Goal: Task Accomplishment & Management: Manage account settings

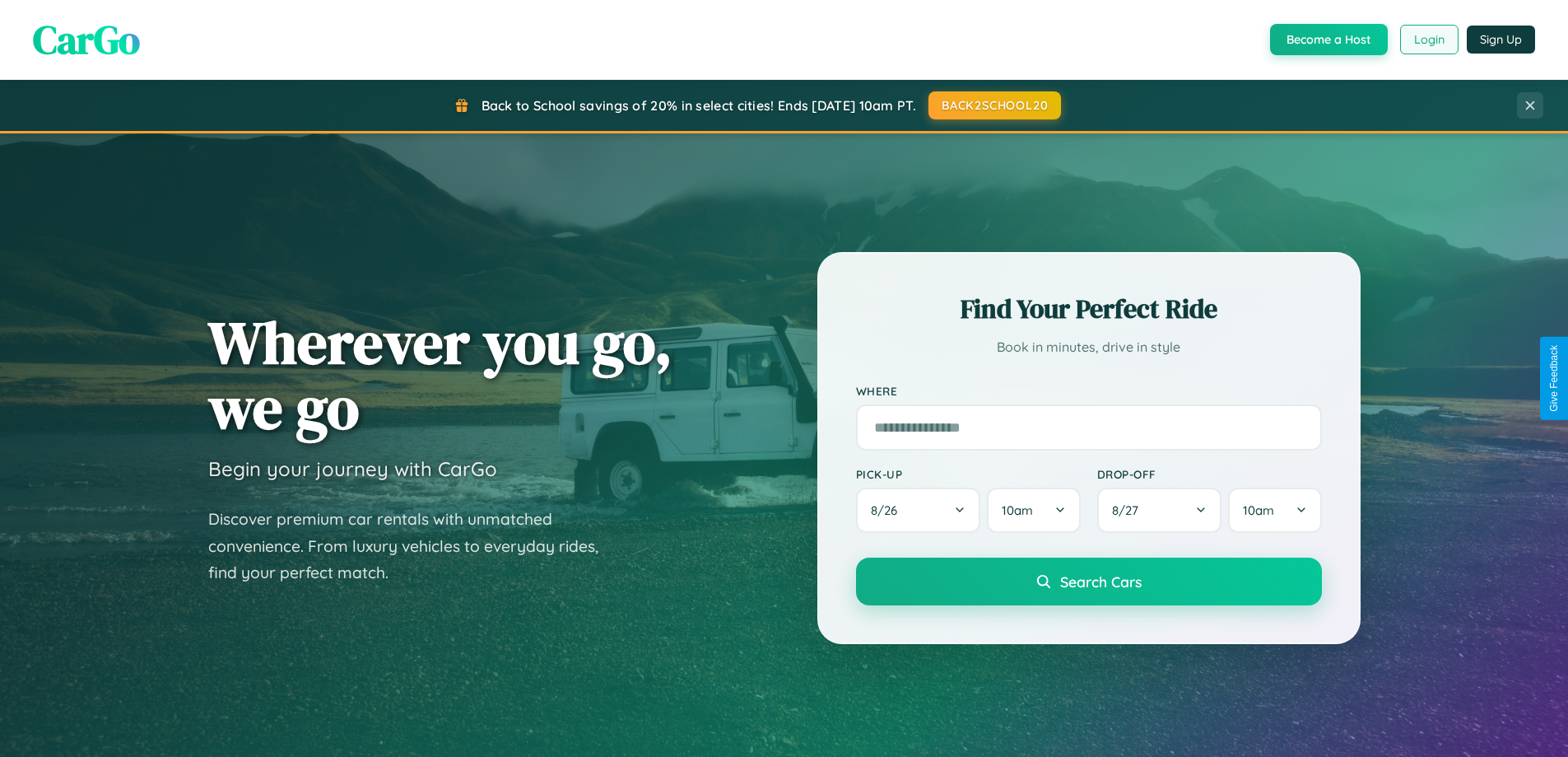
click at [1428, 39] on button "Login" at bounding box center [1429, 39] width 58 height 30
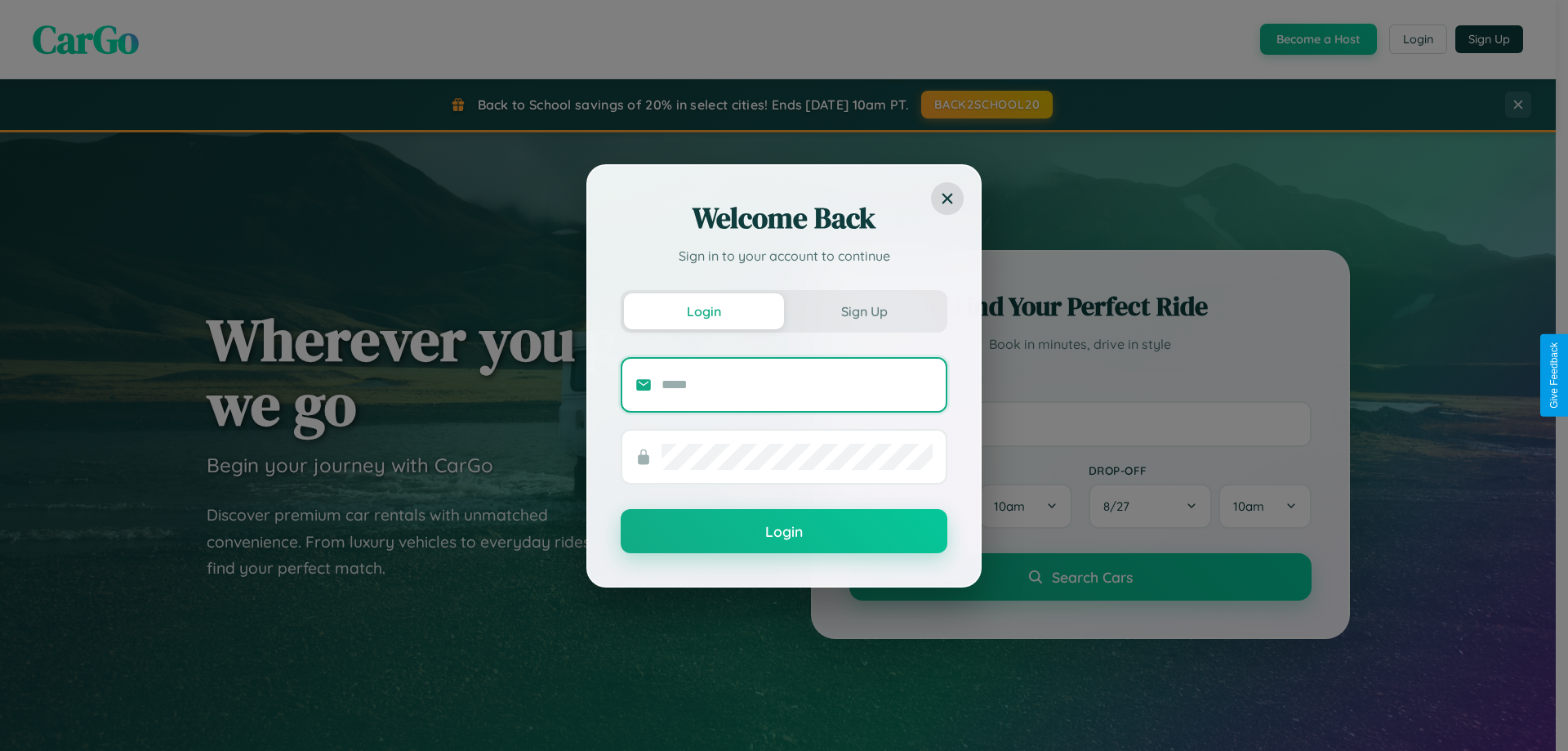
click at [797, 384] on input "text" at bounding box center [797, 385] width 271 height 26
type input "**********"
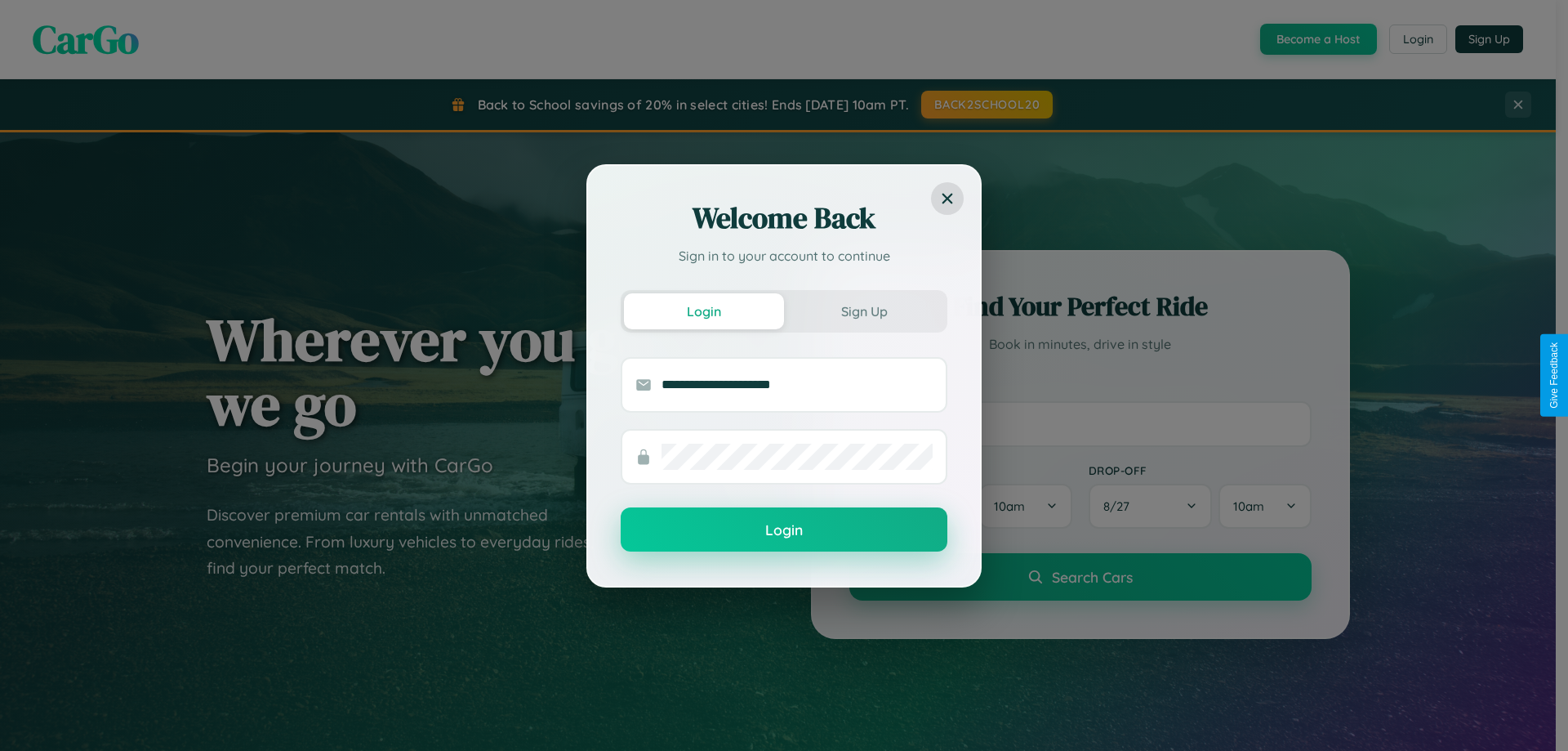
click at [784, 530] on button "Login" at bounding box center [784, 529] width 327 height 44
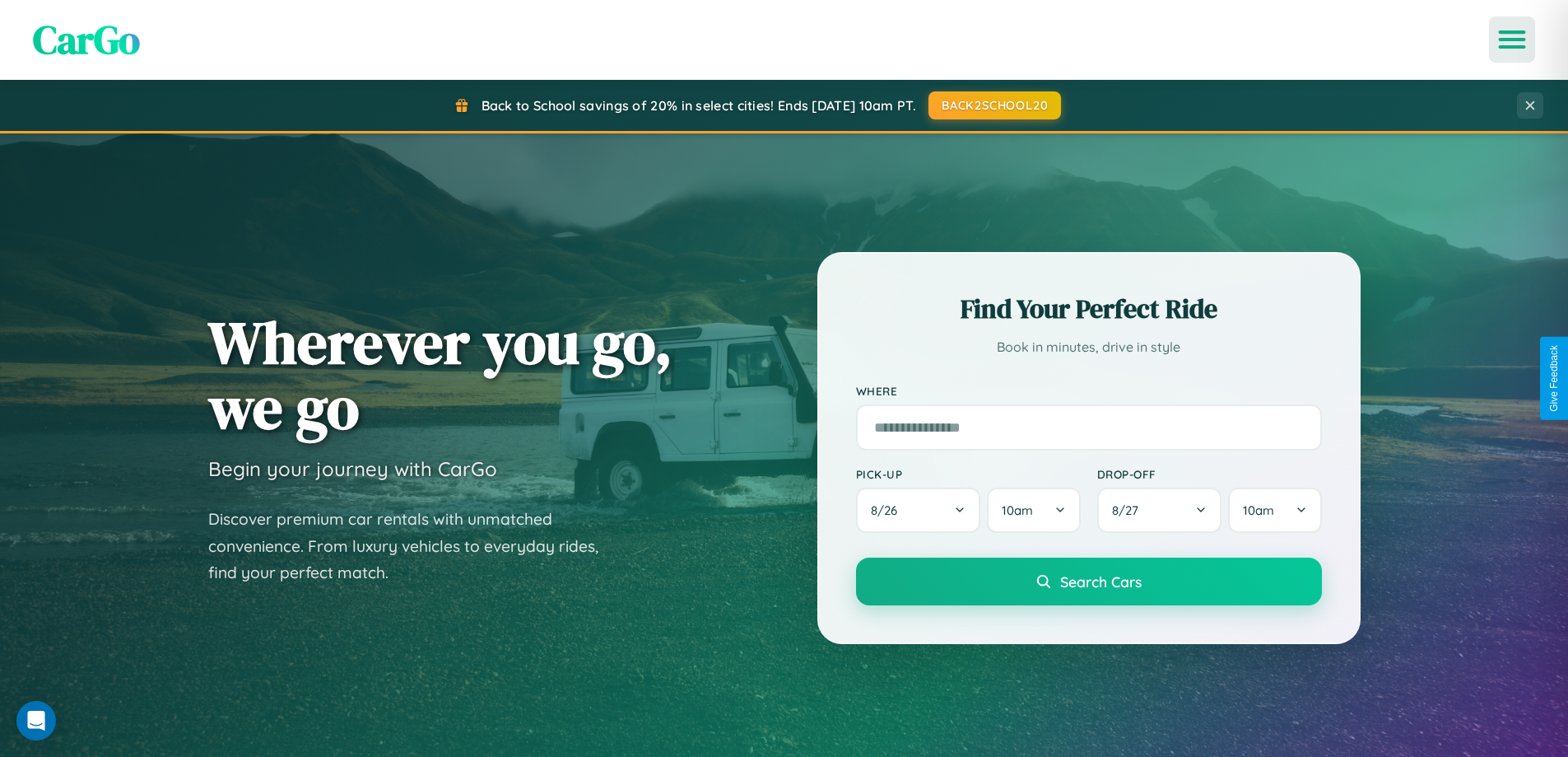
click at [1511, 39] on icon "Open menu" at bounding box center [1511, 39] width 24 height 15
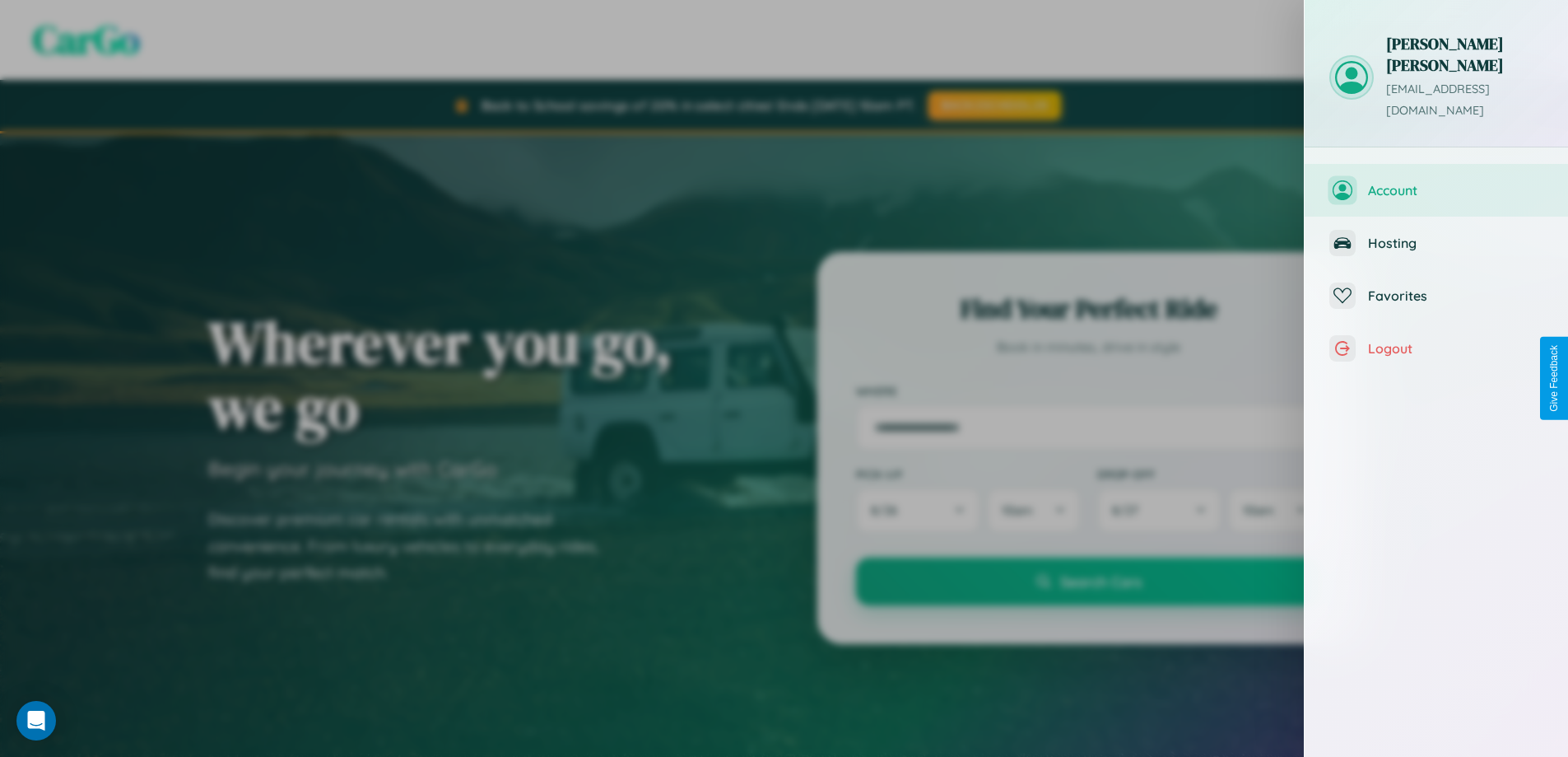
click at [1436, 182] on span "Account" at bounding box center [1455, 190] width 175 height 17
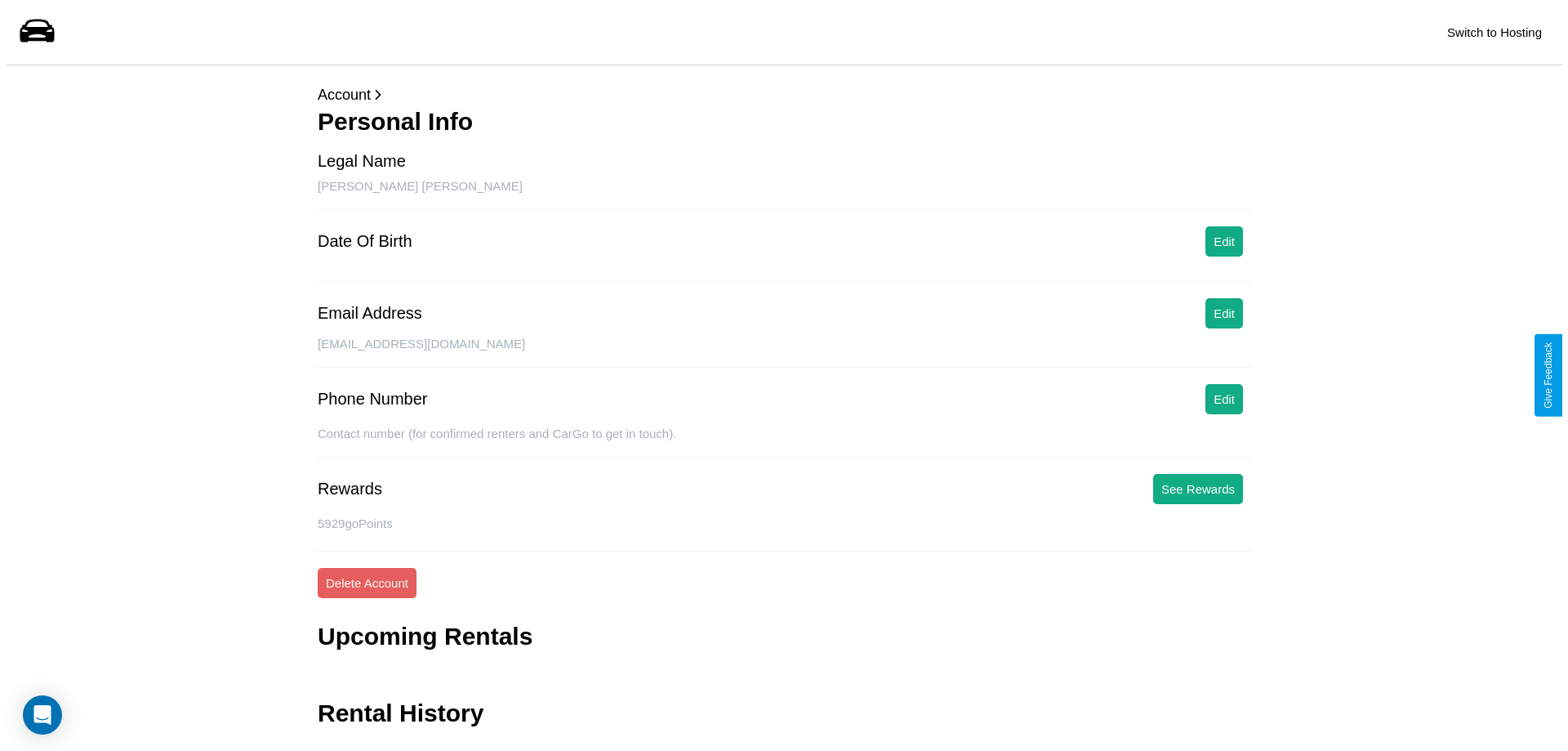
scroll to position [39, 0]
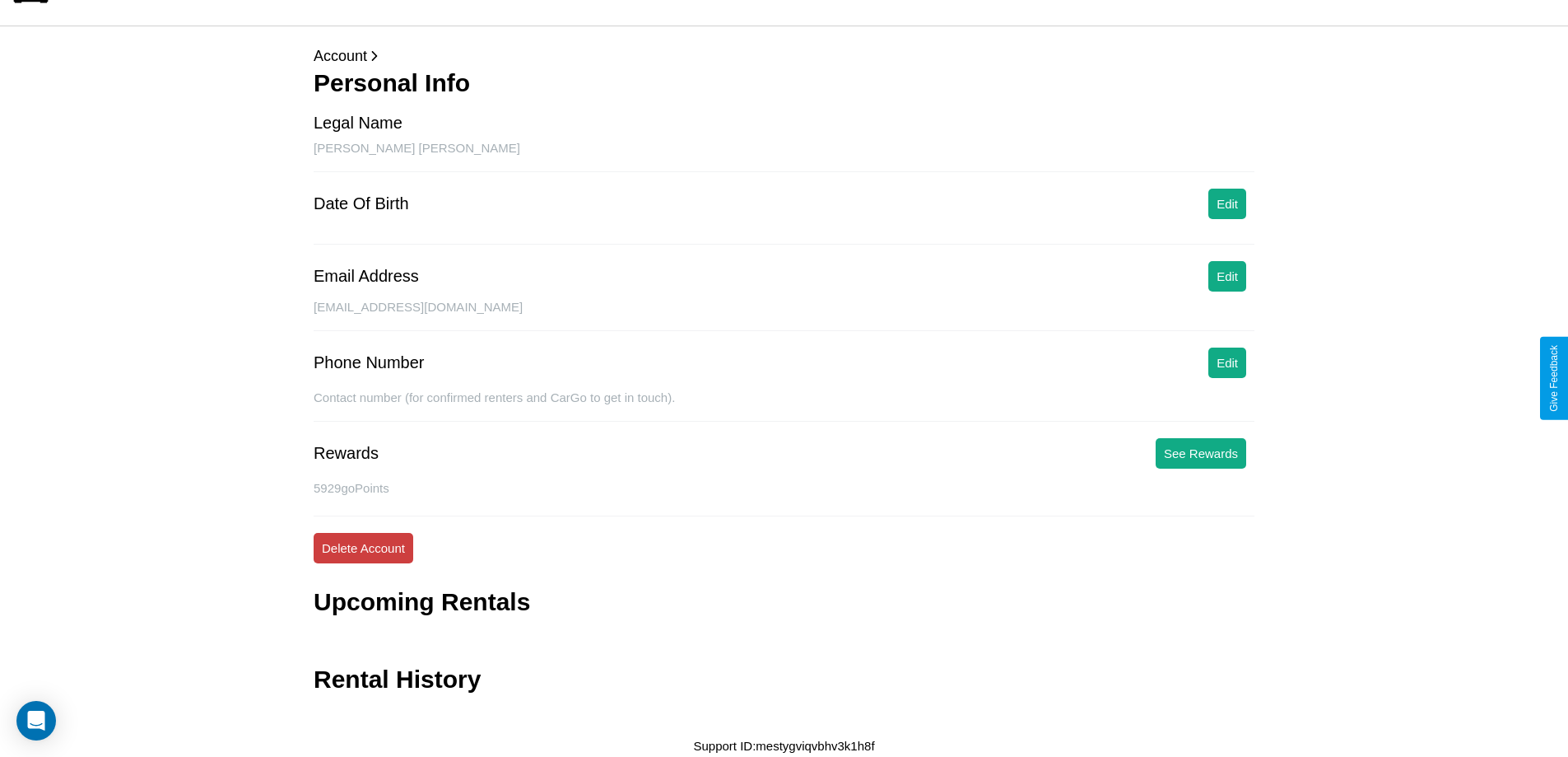
click at [363, 548] on button "Delete Account" at bounding box center [363, 548] width 99 height 31
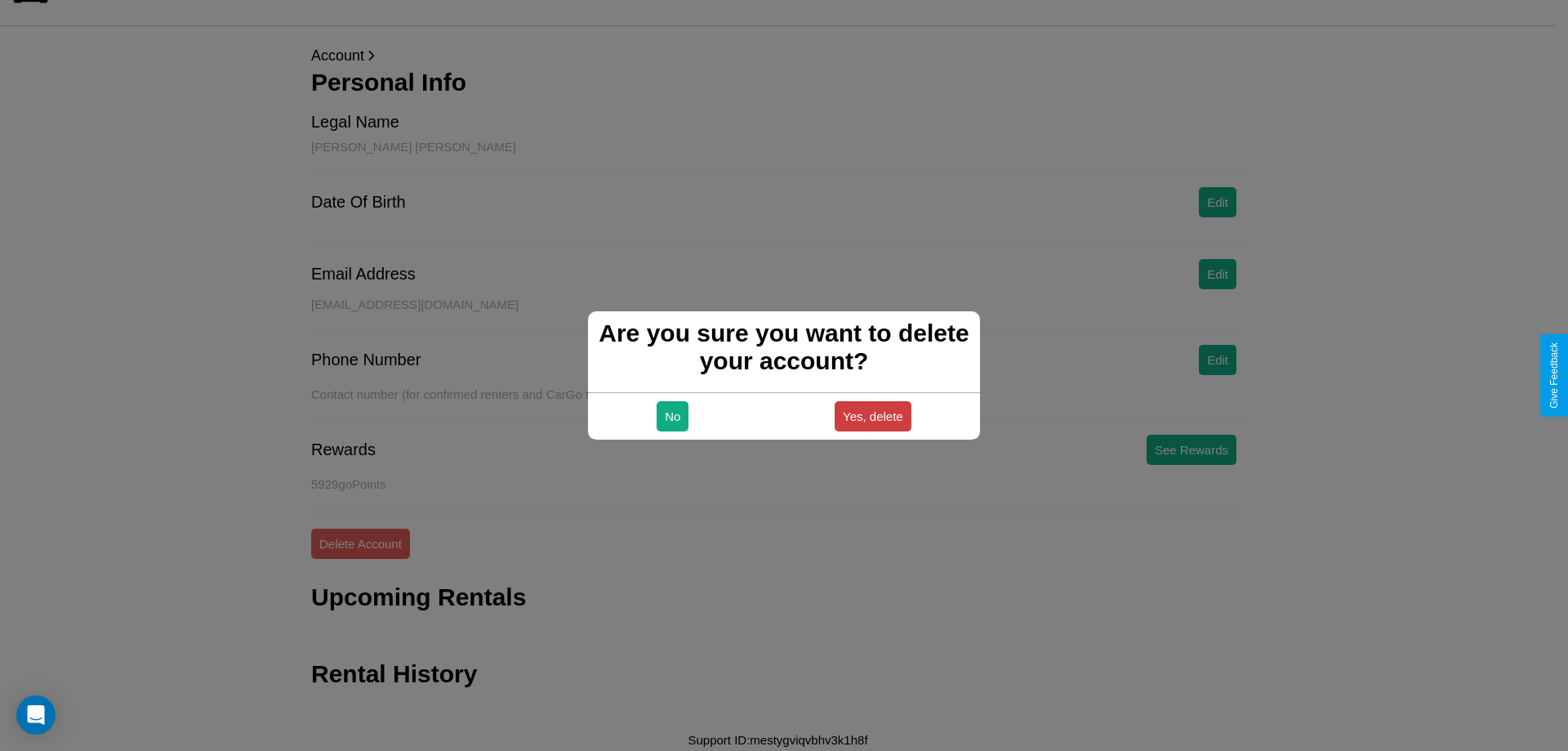
click at [872, 416] on button "Yes, delete" at bounding box center [873, 416] width 77 height 30
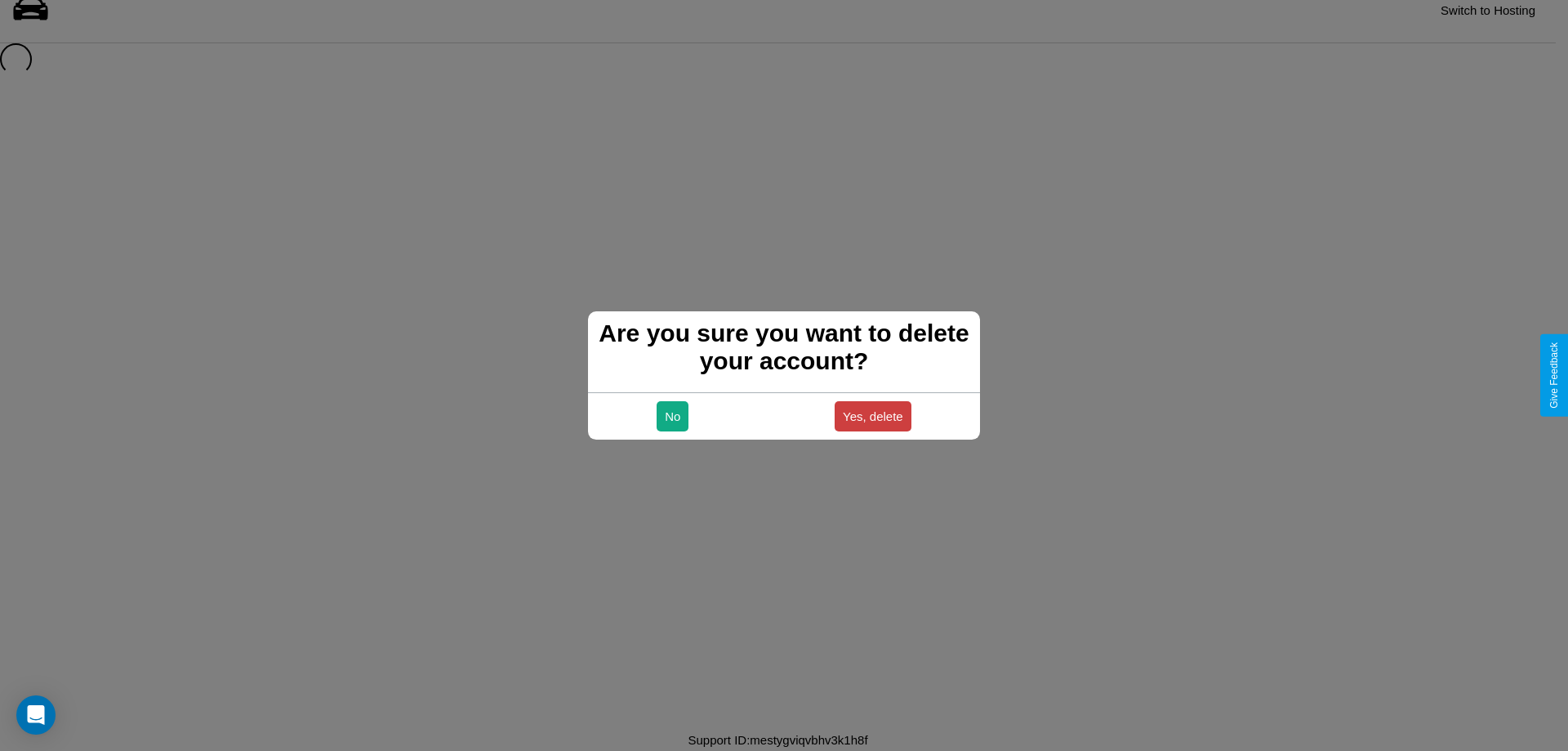
scroll to position [22, 0]
